Goal: Task Accomplishment & Management: Use online tool/utility

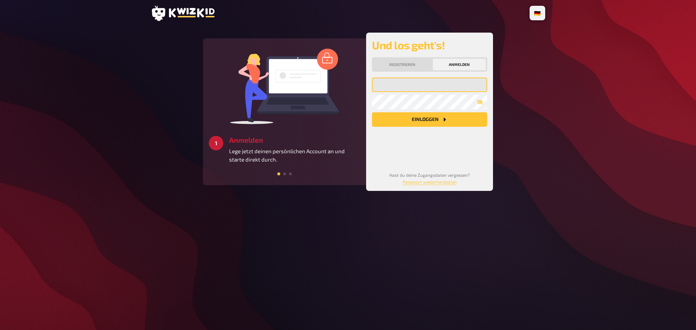
click at [417, 85] on input "email" at bounding box center [429, 85] width 115 height 15
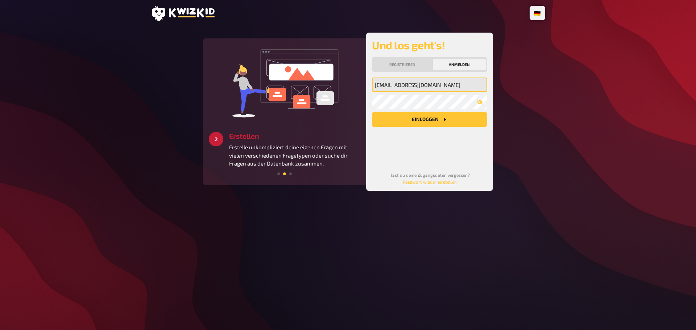
type input "[EMAIL_ADDRESS][DOMAIN_NAME]"
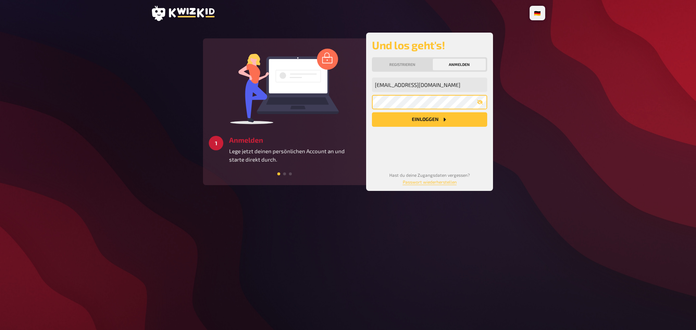
click at [372, 112] on button "Einloggen" at bounding box center [429, 119] width 115 height 15
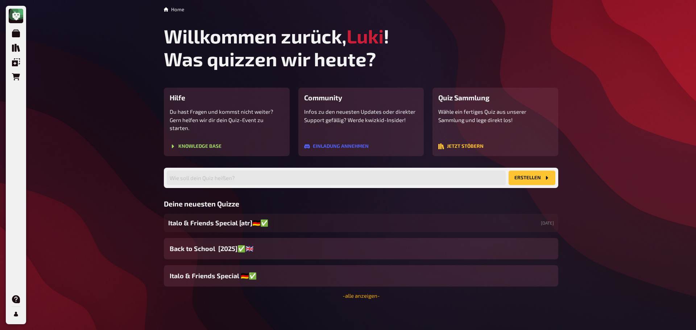
click at [368, 293] on link "- alle anzeigen -" at bounding box center [361, 296] width 37 height 7
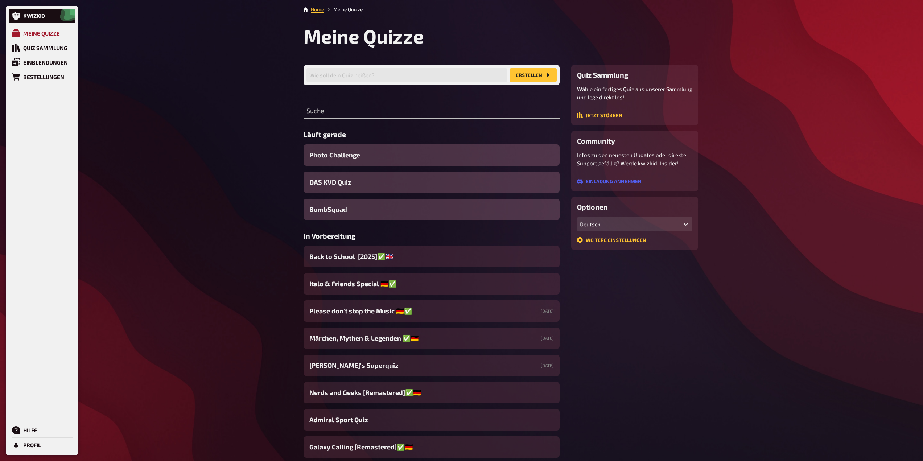
click at [51, 32] on div "Meine Quizze" at bounding box center [41, 33] width 37 height 7
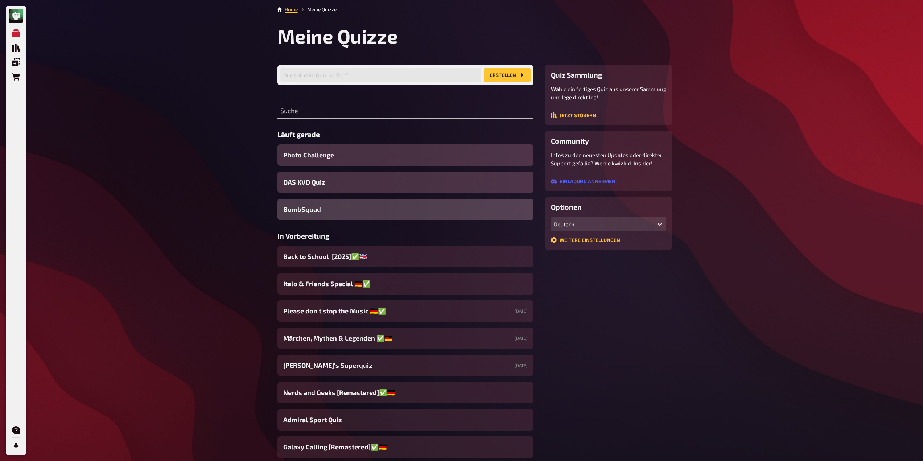
click at [298, 211] on span "BombSquad" at bounding box center [302, 209] width 38 height 10
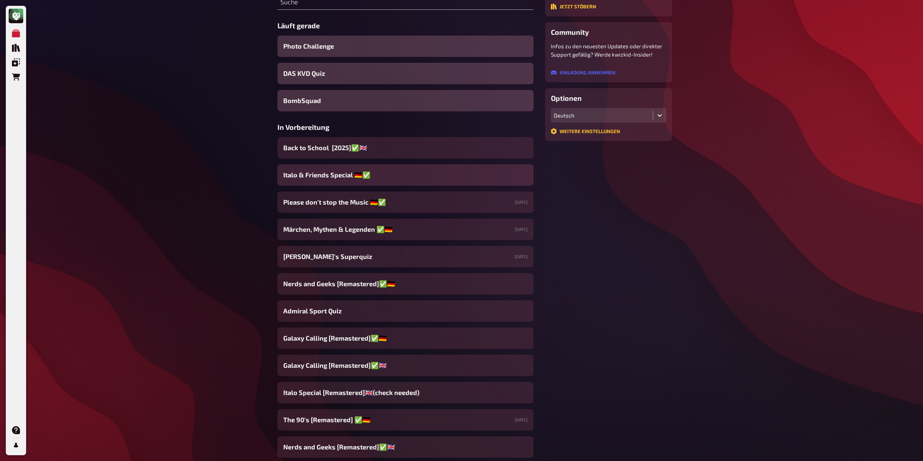
click at [307, 174] on span "Italo & Friends Special 🇩🇪✅" at bounding box center [326, 175] width 87 height 10
